Goal: Obtain resource: Obtain resource

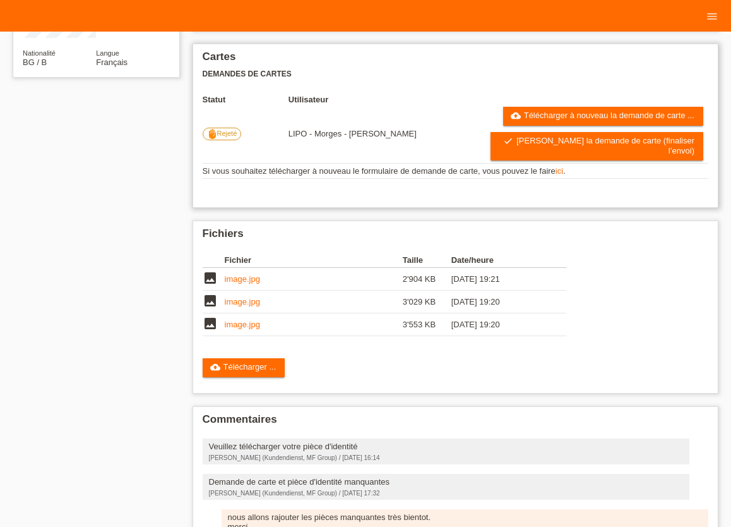
scroll to position [278, 0]
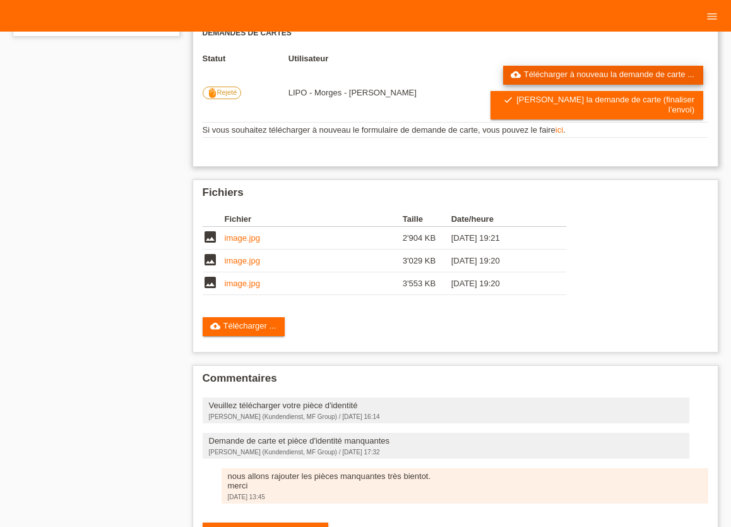
click at [542, 83] on link "cloud_upload Télécharger à nouveau la demande de carte ..." at bounding box center [603, 75] width 200 height 19
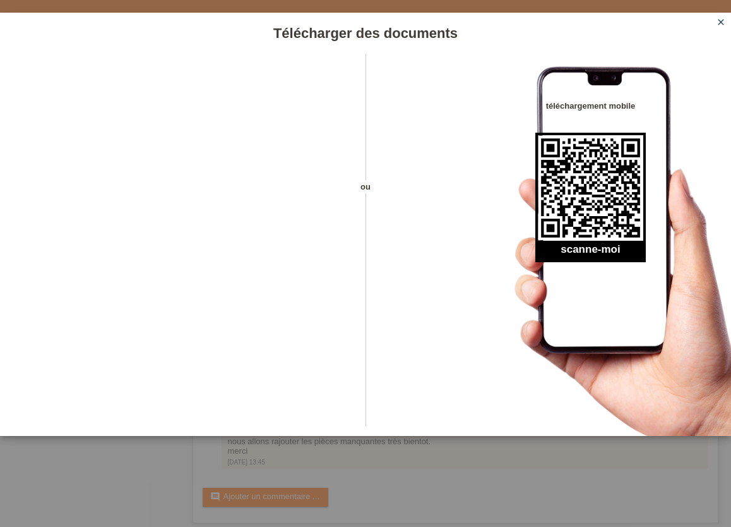
scroll to position [321, 0]
click at [485, 470] on div "Télécharger des documents ou téléchargement mobile scanne-moi close" at bounding box center [365, 263] width 731 height 527
click at [721, 25] on icon "close" at bounding box center [721, 22] width 10 height 10
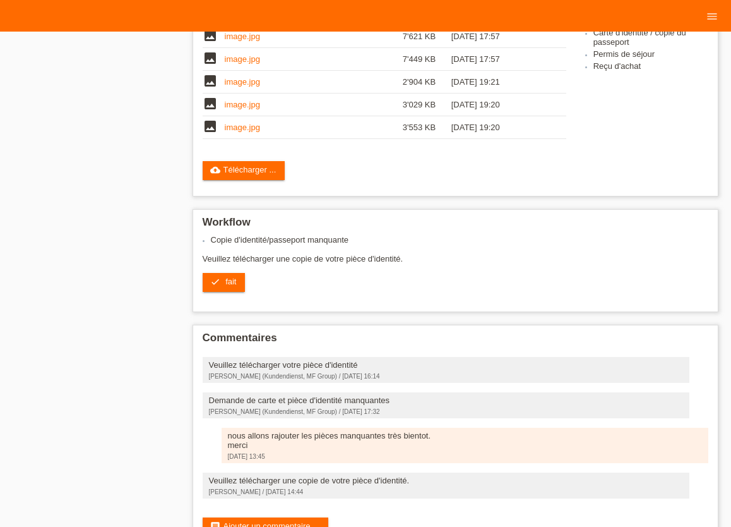
scroll to position [460, 0]
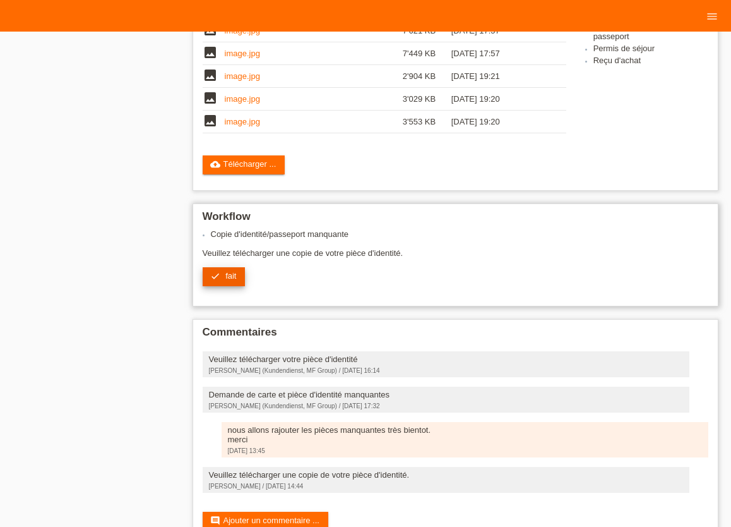
click at [229, 277] on link "check fait" at bounding box center [224, 276] width 43 height 19
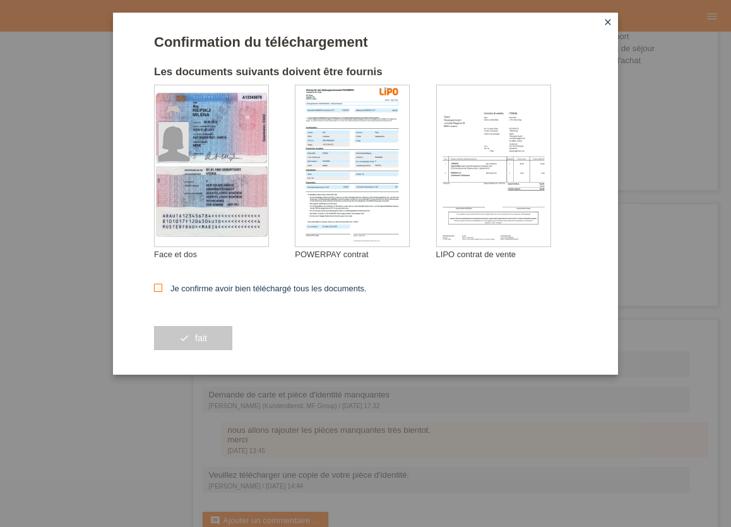
click at [161, 289] on icon at bounding box center [158, 288] width 8 height 8
click at [161, 289] on input "Je confirme avoir bien téléchargé tous les documents." at bounding box center [158, 288] width 8 height 8
checkbox input "true"
click at [190, 335] on button "check fait" at bounding box center [193, 338] width 78 height 24
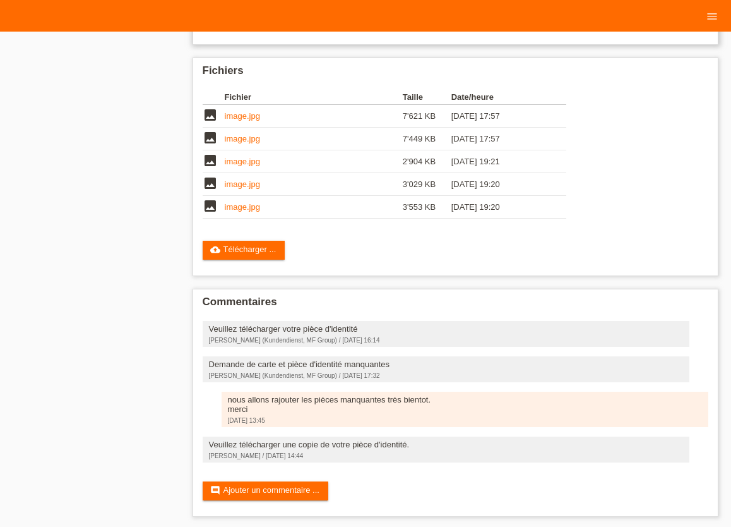
scroll to position [404, 0]
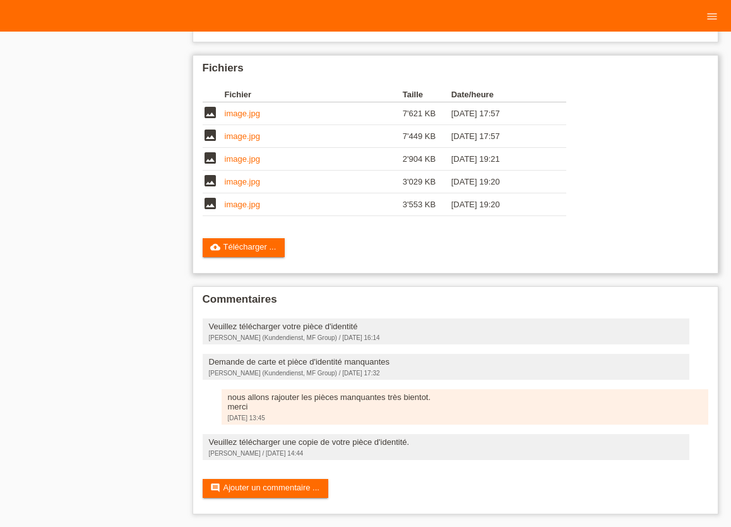
click at [255, 110] on link "image.jpg" at bounding box center [242, 113] width 35 height 9
click at [240, 200] on link "image.jpg" at bounding box center [242, 204] width 35 height 9
click at [239, 177] on link "image.jpg" at bounding box center [242, 181] width 35 height 9
click at [239, 155] on link "image.jpg" at bounding box center [242, 158] width 35 height 9
click at [240, 132] on link "image.jpg" at bounding box center [242, 135] width 35 height 9
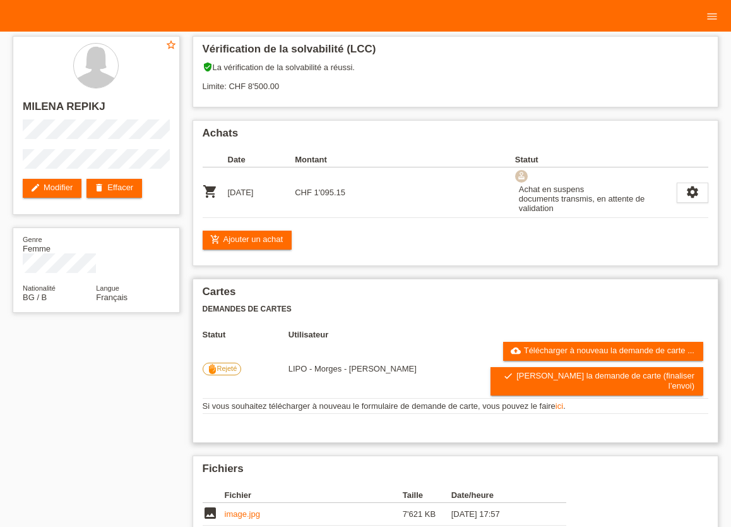
scroll to position [0, 0]
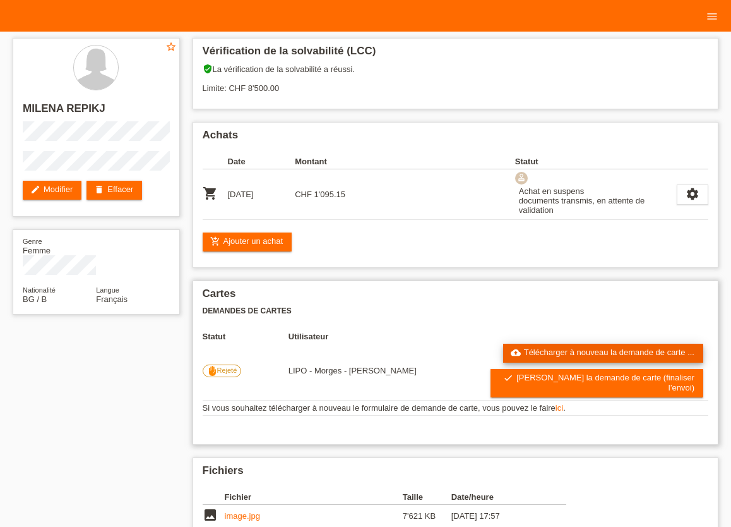
click at [607, 352] on link "cloud_upload Télécharger à nouveau la demande de carte ..." at bounding box center [603, 353] width 200 height 19
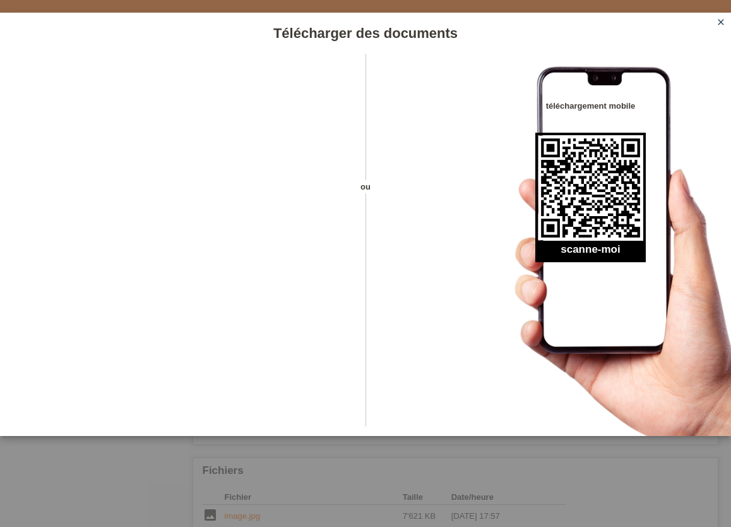
click at [719, 25] on icon "close" at bounding box center [721, 22] width 10 height 10
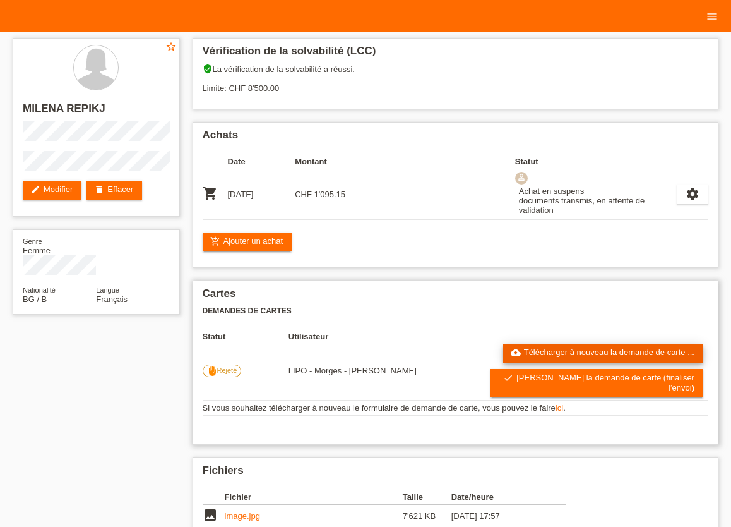
click at [541, 357] on link "cloud_upload Télécharger à nouveau la demande de carte ..." at bounding box center [603, 353] width 200 height 19
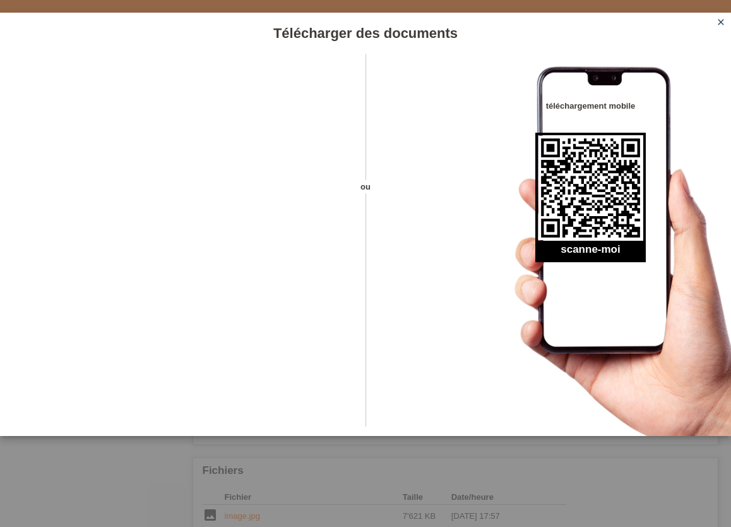
click at [721, 23] on icon "close" at bounding box center [721, 22] width 10 height 10
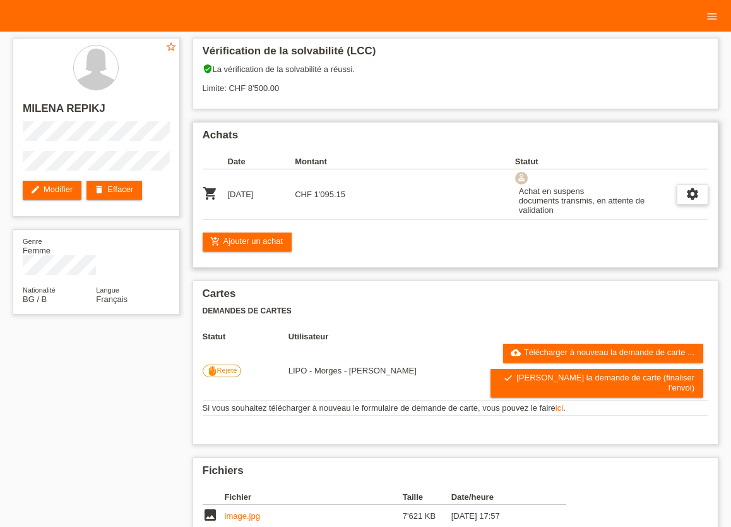
click at [695, 193] on icon "settings" at bounding box center [693, 194] width 14 height 14
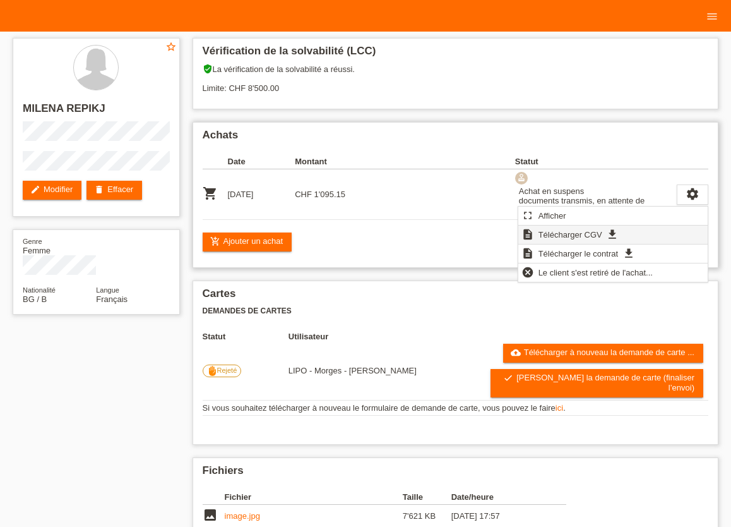
click at [601, 232] on span "Télécharger CGV" at bounding box center [571, 234] width 68 height 15
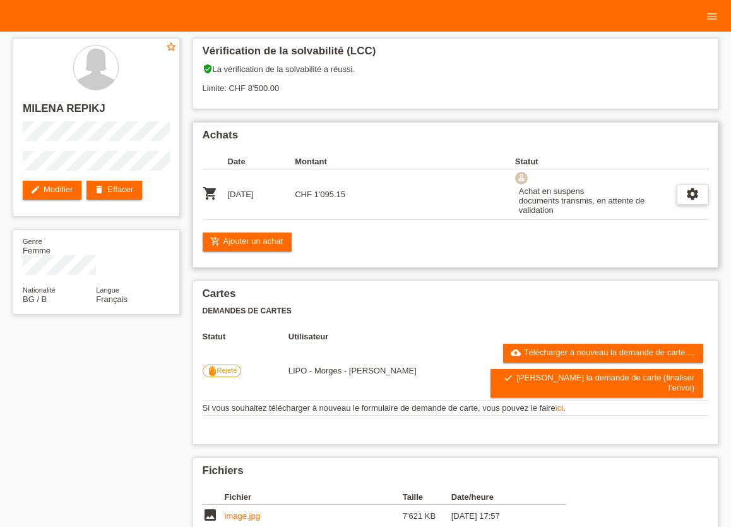
click at [693, 195] on icon "settings" at bounding box center [693, 194] width 14 height 14
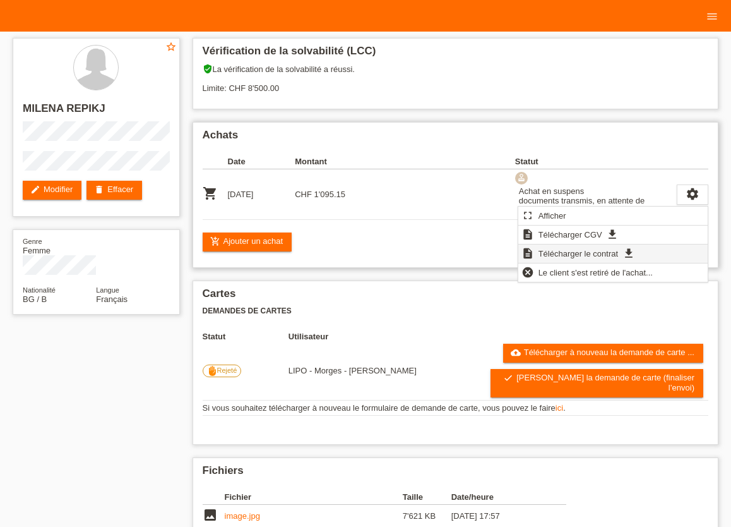
click at [568, 253] on span "Télécharger le contrat" at bounding box center [578, 253] width 83 height 15
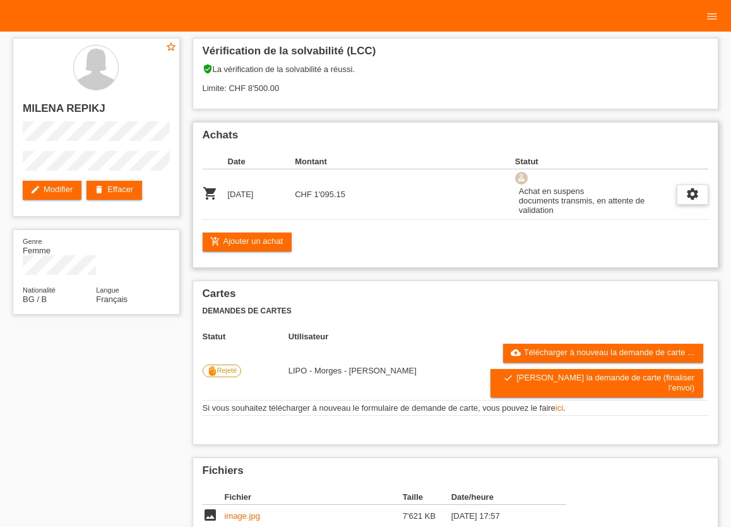
click at [695, 198] on icon "settings" at bounding box center [693, 194] width 14 height 14
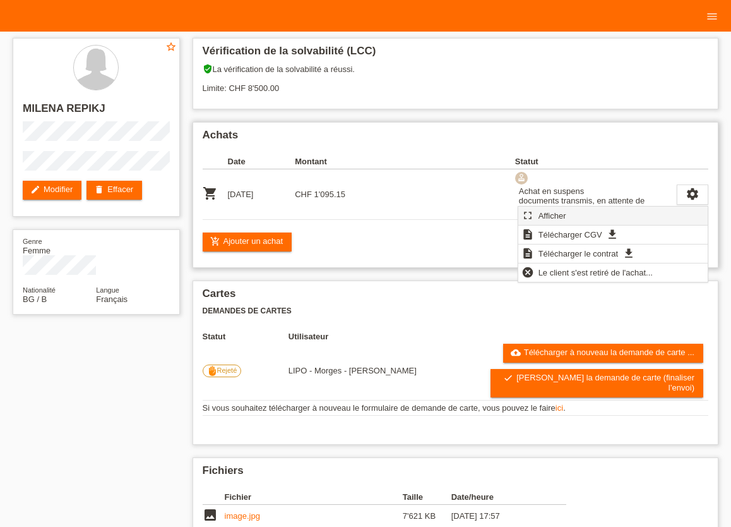
click at [554, 217] on span "Afficher" at bounding box center [553, 215] width 32 height 15
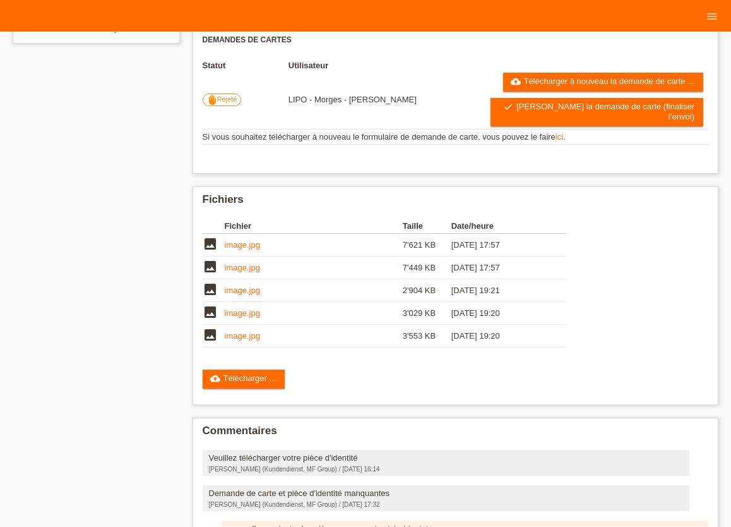
scroll to position [278, 0]
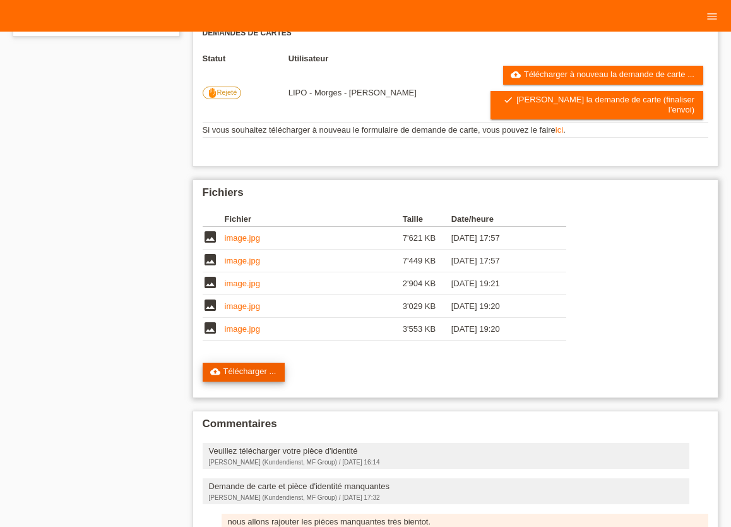
click at [256, 366] on link "cloud_upload Télécharger ..." at bounding box center [244, 371] width 83 height 19
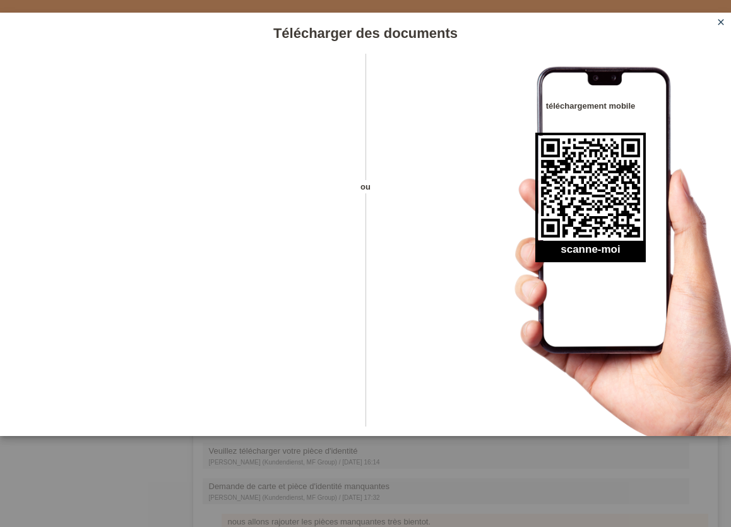
click at [719, 25] on icon "close" at bounding box center [721, 22] width 10 height 10
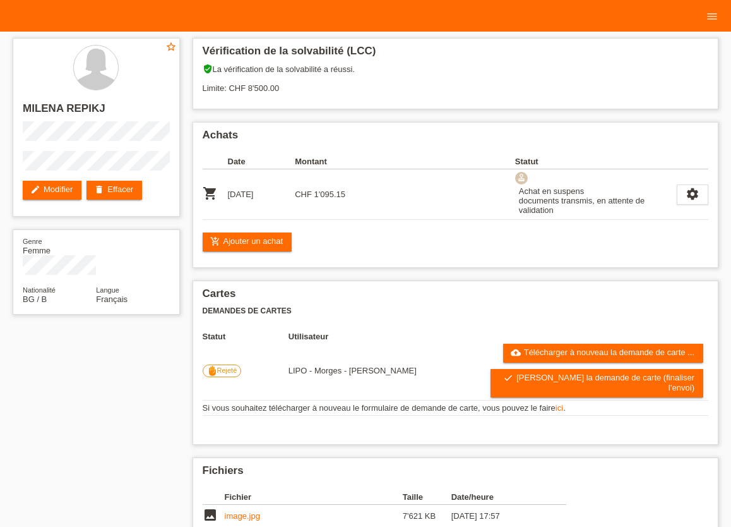
scroll to position [278, 0]
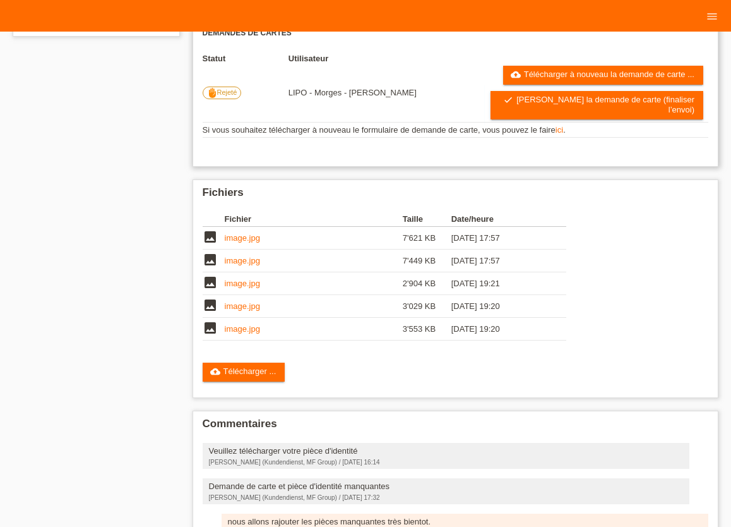
click at [563, 126] on link "ici" at bounding box center [560, 129] width 8 height 9
